Goal: Check status

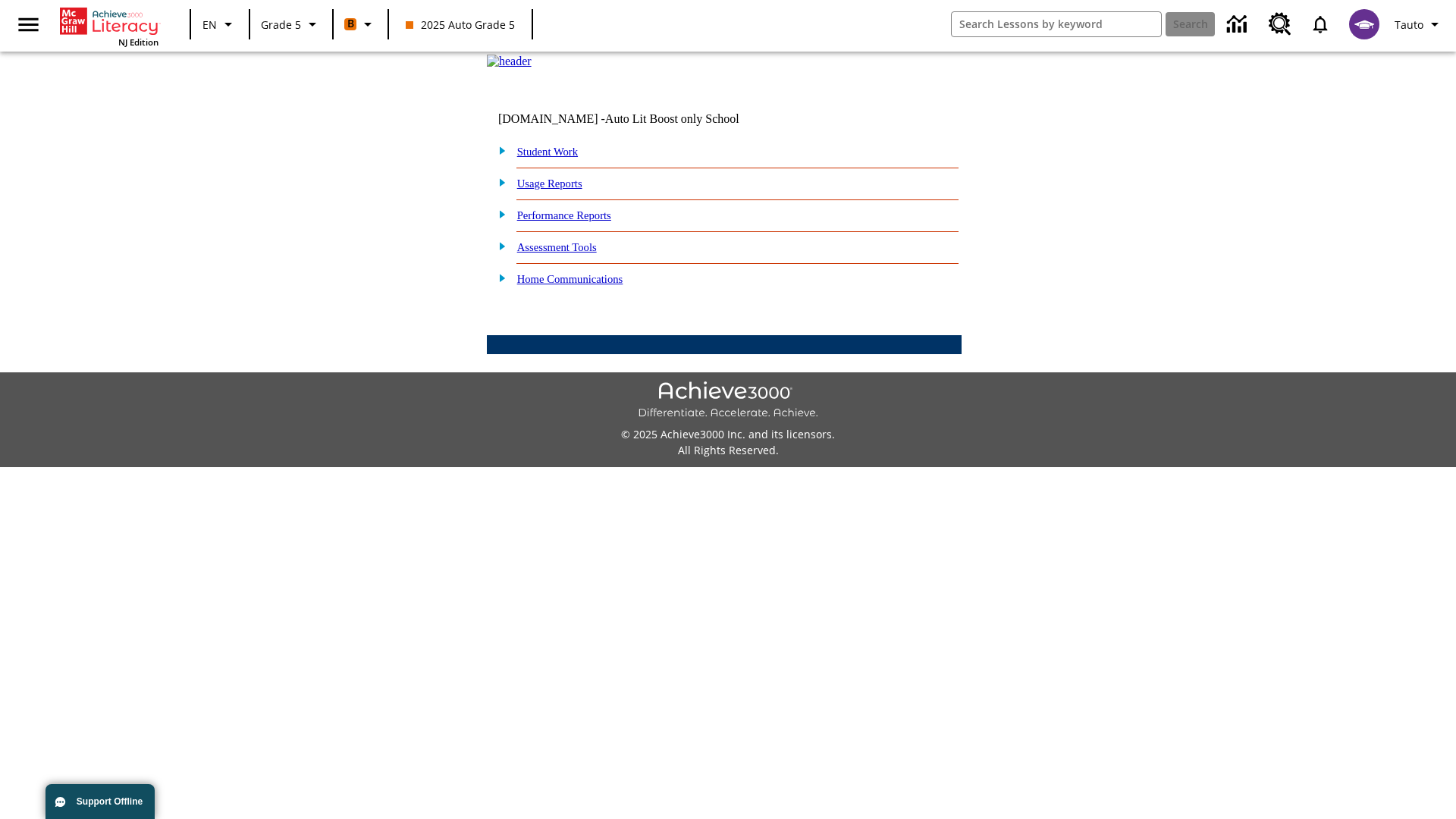
click at [581, 222] on link "Performance Reports" at bounding box center [564, 215] width 94 height 12
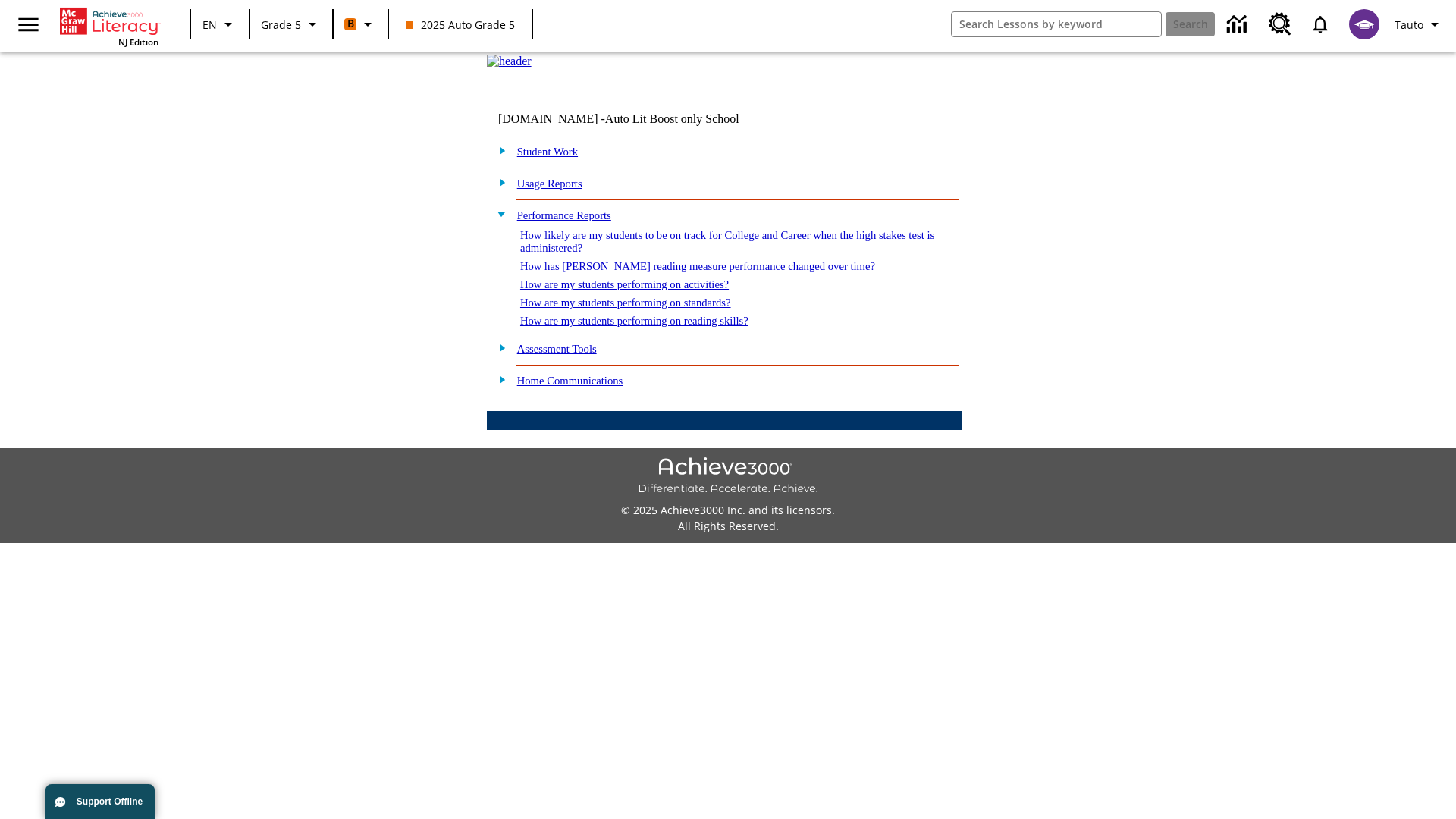
click at [639, 291] on link "How are my students performing on activities?" at bounding box center [625, 284] width 208 height 12
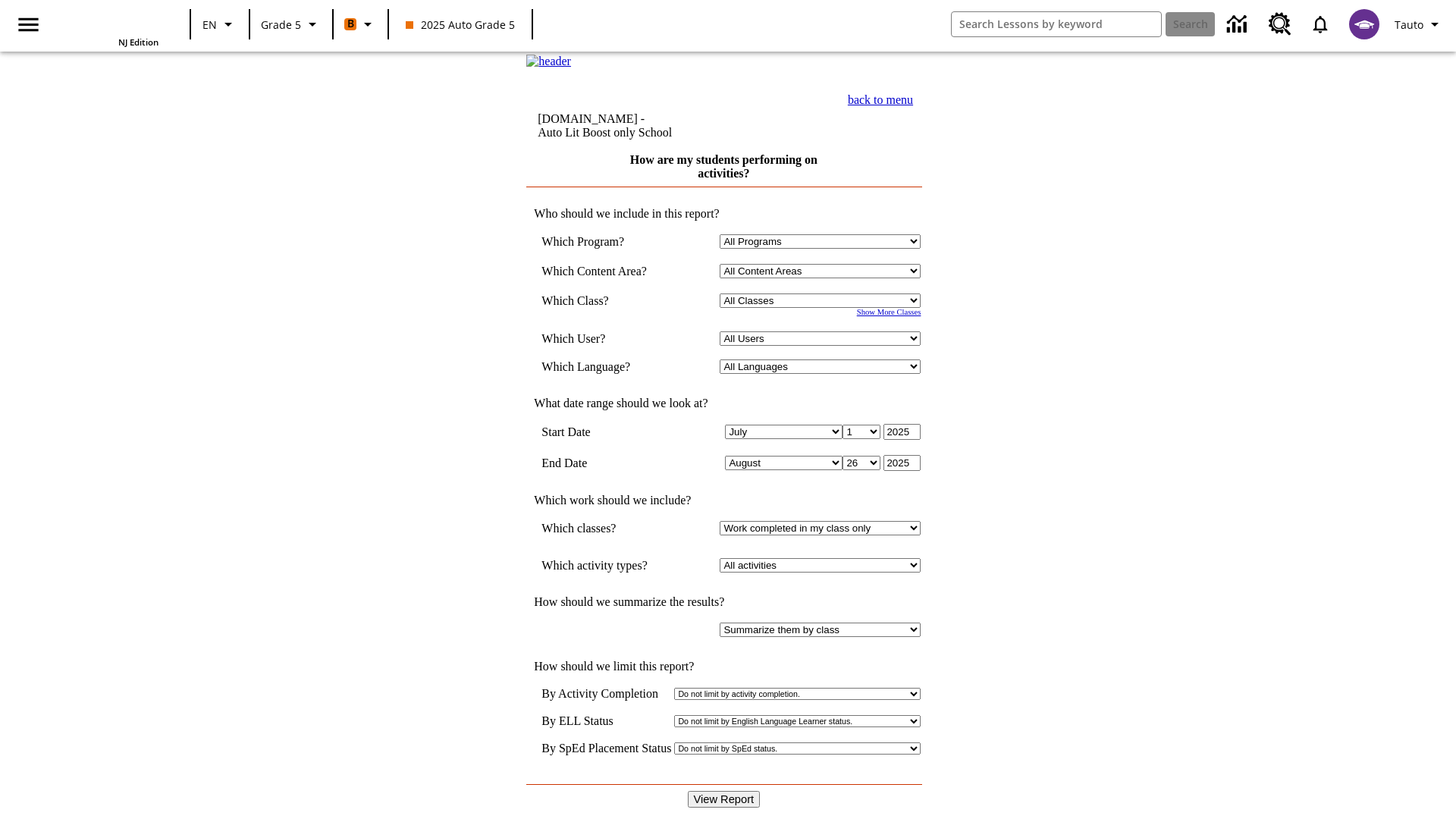
click at [824, 308] on select "Select a Class: All Classes 2025 Auto Grade 5 OL 2025 Auto Grade 6" at bounding box center [820, 301] width 201 height 14
select select "11133131"
